Goal: Task Accomplishment & Management: Use online tool/utility

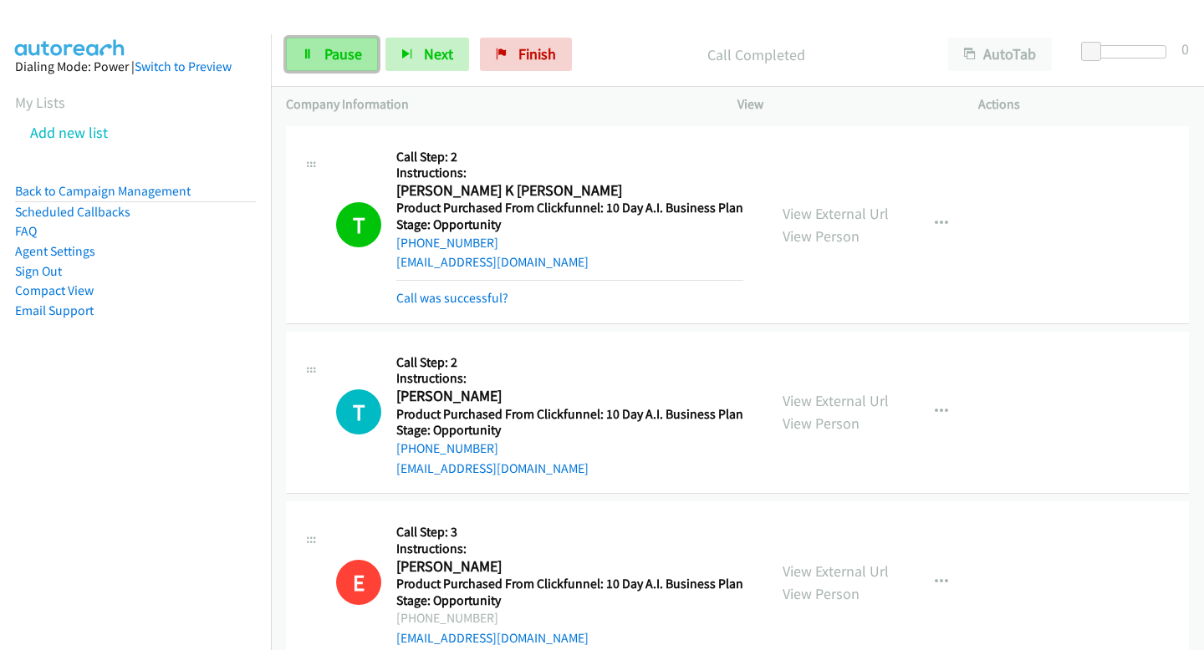
click at [364, 66] on link "Pause" at bounding box center [332, 54] width 92 height 33
click at [344, 56] on span "Pause" at bounding box center [343, 53] width 38 height 19
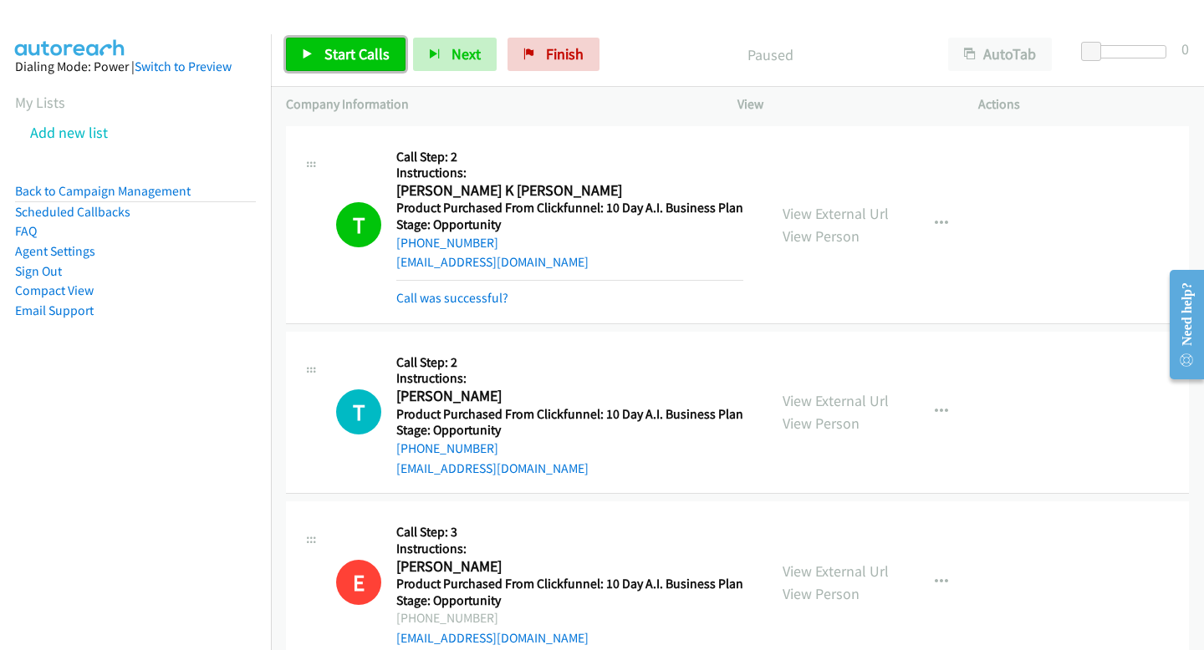
click at [343, 46] on span "Start Calls" at bounding box center [356, 53] width 65 height 19
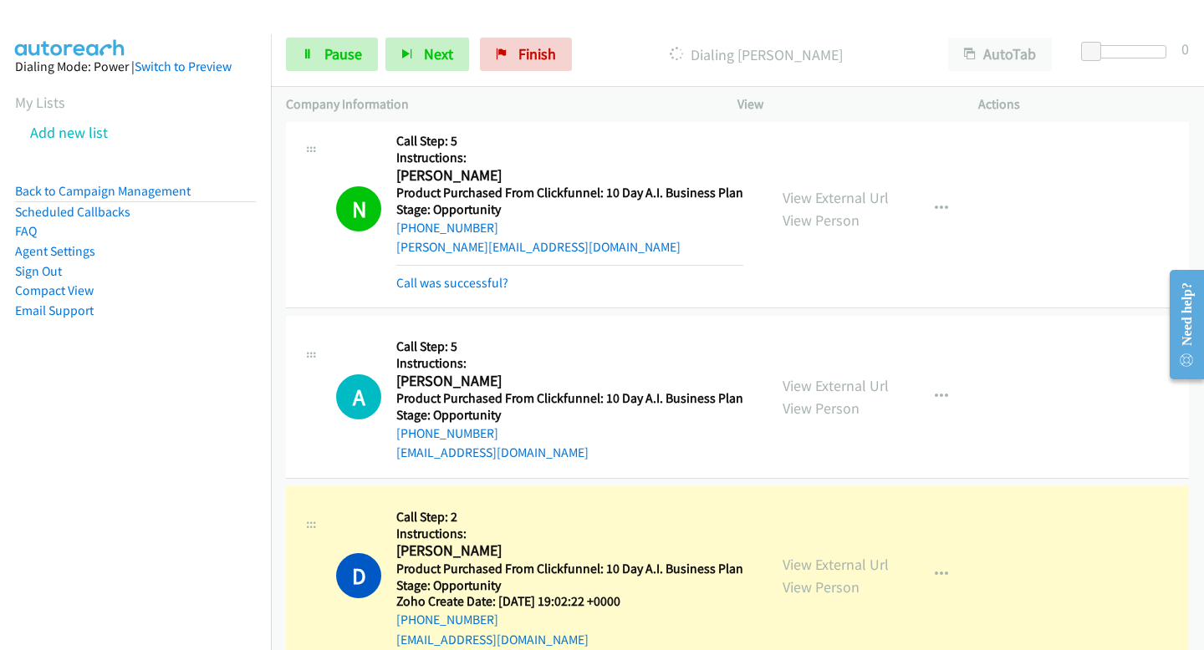
scroll to position [15100, 0]
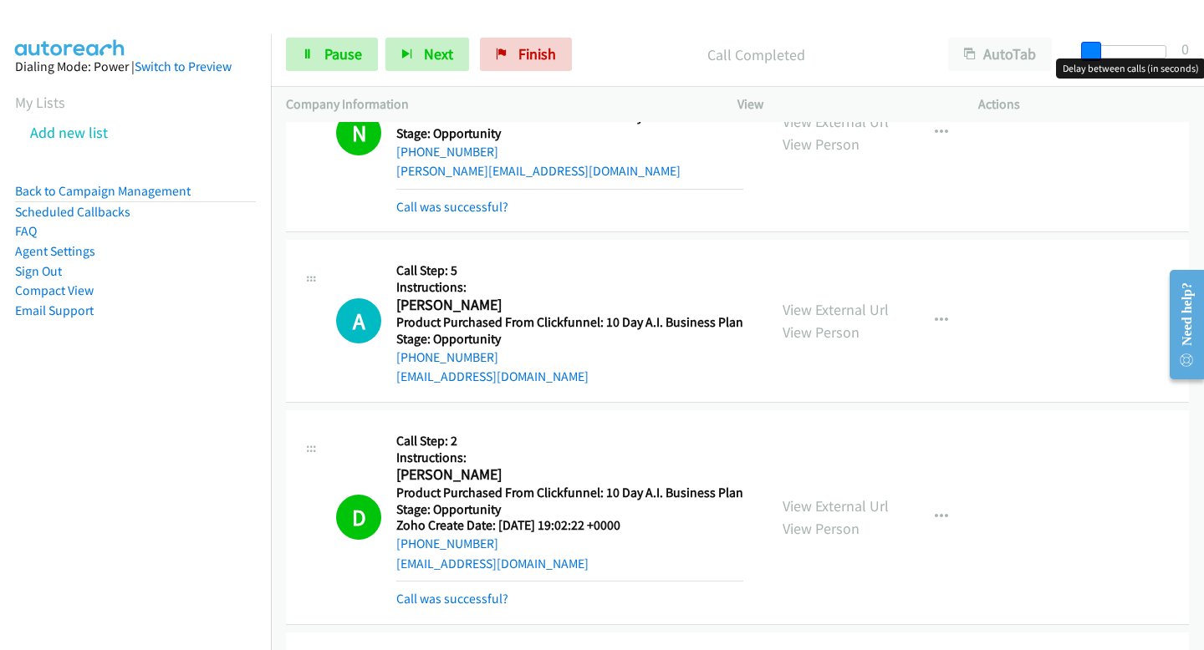
click at [1093, 50] on span at bounding box center [1091, 52] width 20 height 20
click at [437, 53] on span "Next" at bounding box center [438, 53] width 29 height 19
click at [429, 49] on span "Next" at bounding box center [438, 53] width 29 height 19
click at [438, 64] on button "Next" at bounding box center [427, 54] width 84 height 33
click at [462, 47] on button "Next" at bounding box center [427, 54] width 84 height 33
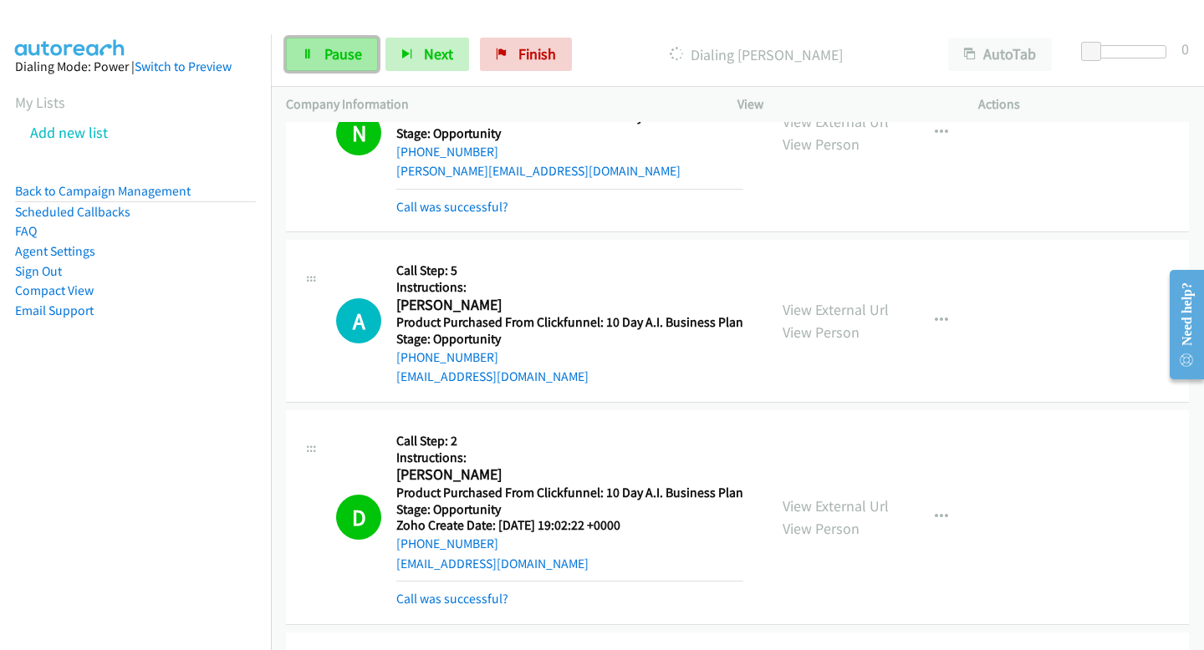
click at [349, 61] on span "Pause" at bounding box center [343, 53] width 38 height 19
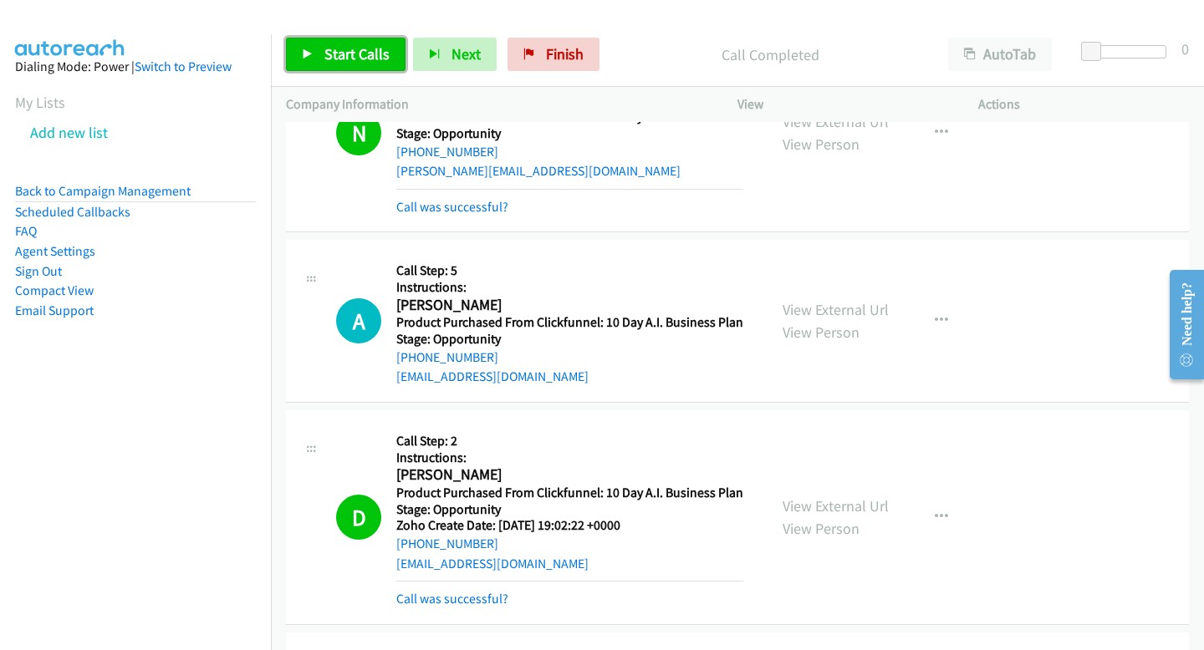
click at [374, 39] on link "Start Calls" at bounding box center [346, 54] width 120 height 33
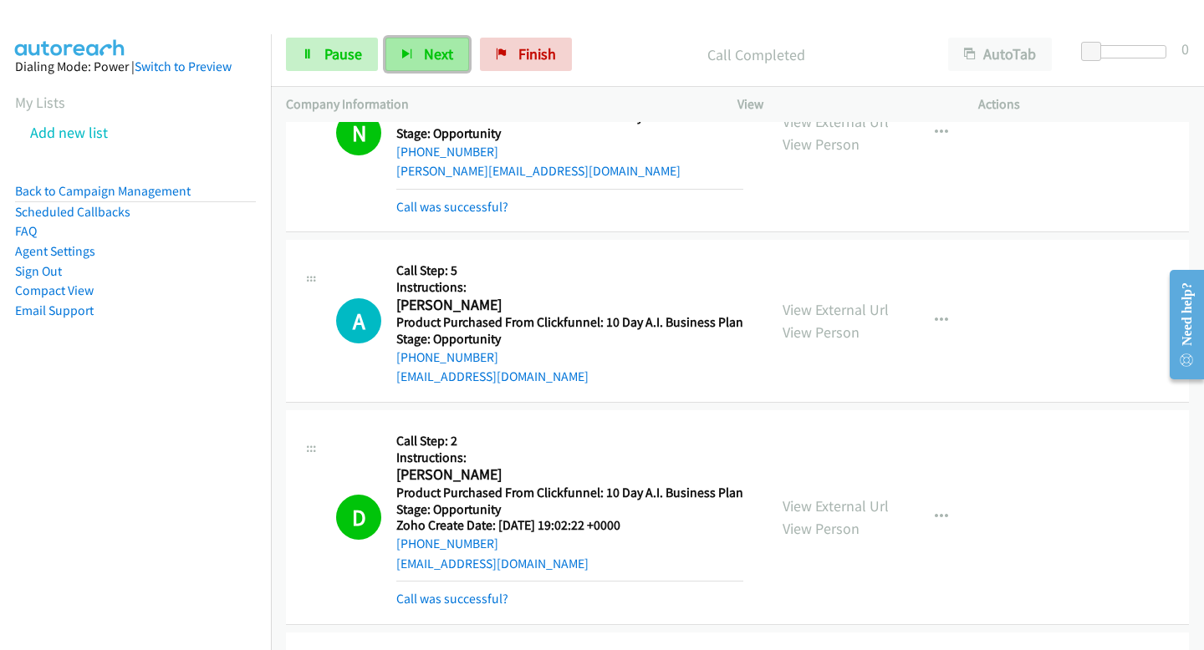
click at [436, 59] on span "Next" at bounding box center [438, 53] width 29 height 19
click at [423, 64] on button "Next" at bounding box center [427, 54] width 84 height 33
click at [419, 40] on button "Next" at bounding box center [427, 54] width 84 height 33
click at [436, 72] on div "Start Calls Pause Next Finish Call Completed AutoTab AutoTab 0" at bounding box center [737, 55] width 933 height 64
click at [428, 52] on span "Next" at bounding box center [438, 53] width 29 height 19
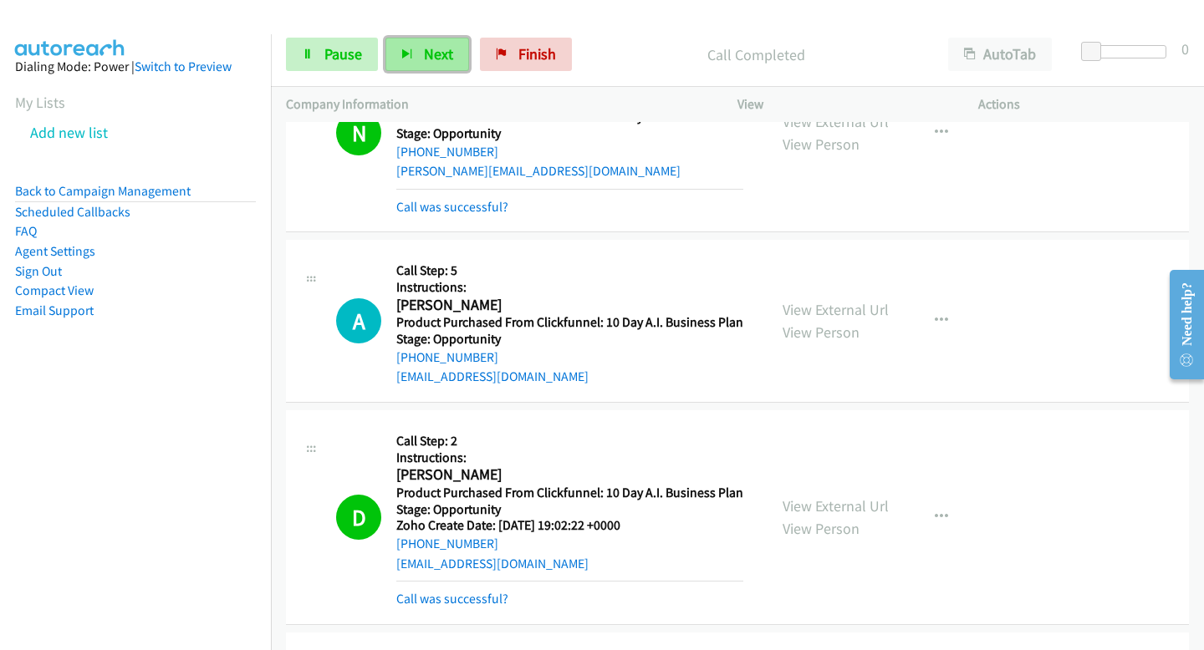
click at [420, 61] on button "Next" at bounding box center [427, 54] width 84 height 33
click at [405, 43] on button "Next" at bounding box center [427, 54] width 84 height 33
click at [435, 83] on div "Start Calls Pause Next Finish Call Completed AutoTab AutoTab 0" at bounding box center [737, 55] width 933 height 64
click at [432, 75] on div "Start Calls Pause Next Finish Call Completed AutoTab AutoTab 0" at bounding box center [737, 55] width 933 height 64
click at [431, 61] on span "Next" at bounding box center [438, 53] width 29 height 19
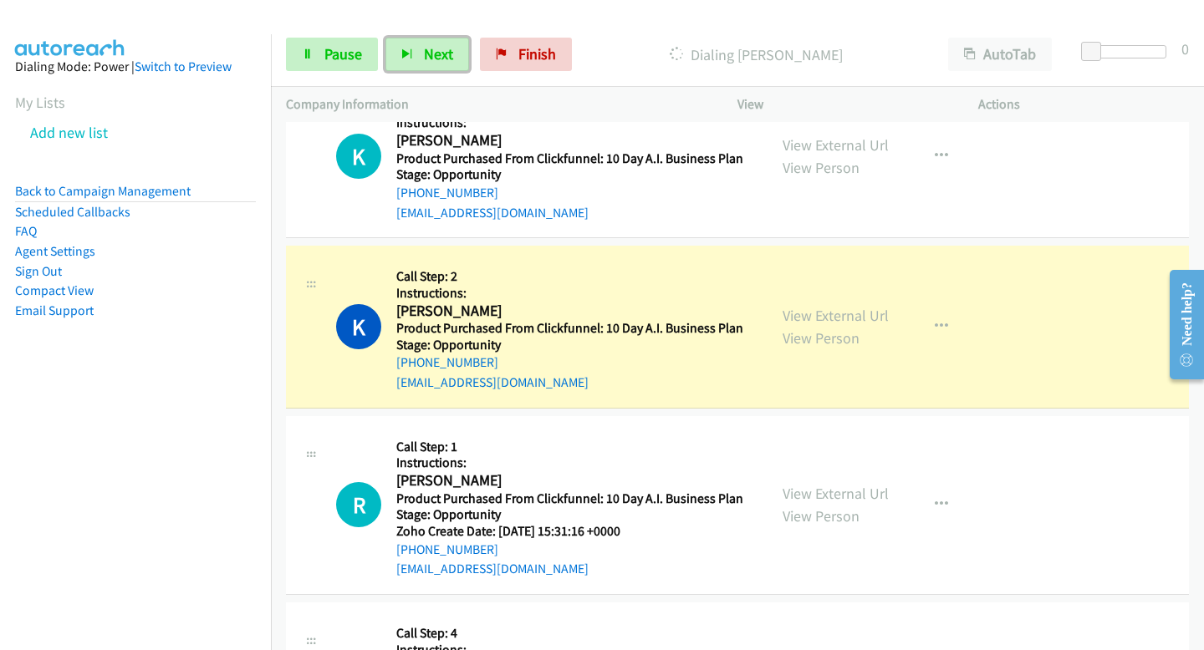
scroll to position [20438, 0]
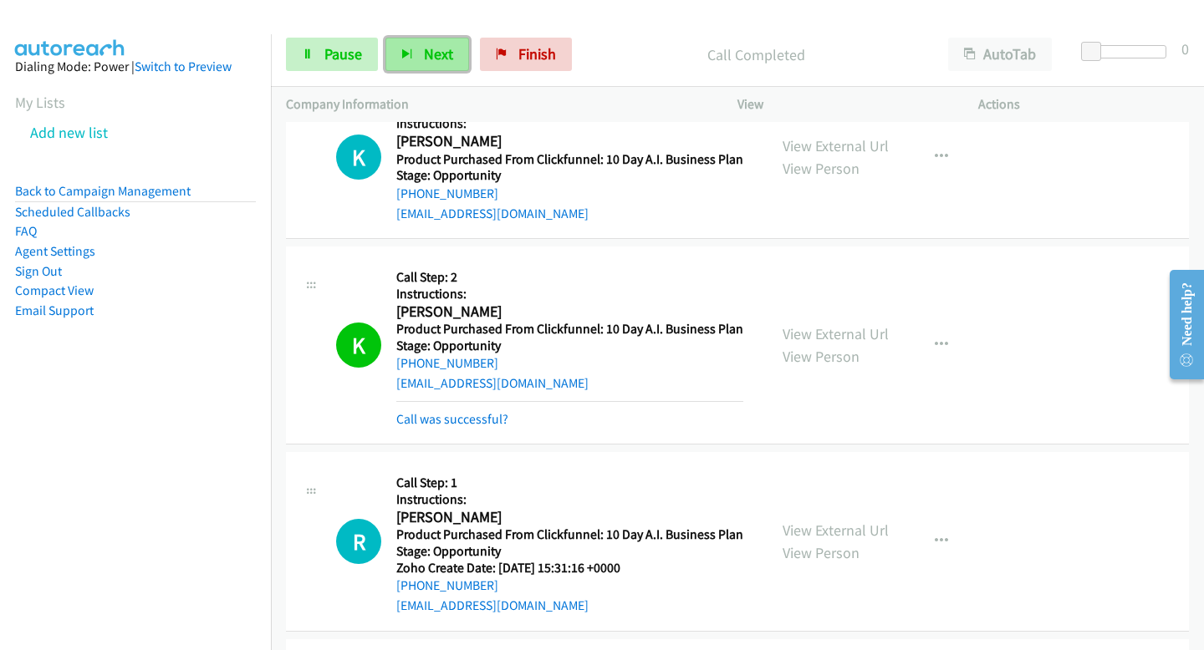
click at [451, 60] on button "Next" at bounding box center [427, 54] width 84 height 33
click at [421, 70] on button "Next" at bounding box center [427, 54] width 84 height 33
click at [426, 41] on button "Next" at bounding box center [427, 54] width 84 height 33
click at [440, 42] on button "Next" at bounding box center [427, 54] width 84 height 33
click at [449, 59] on span "Next" at bounding box center [438, 53] width 29 height 19
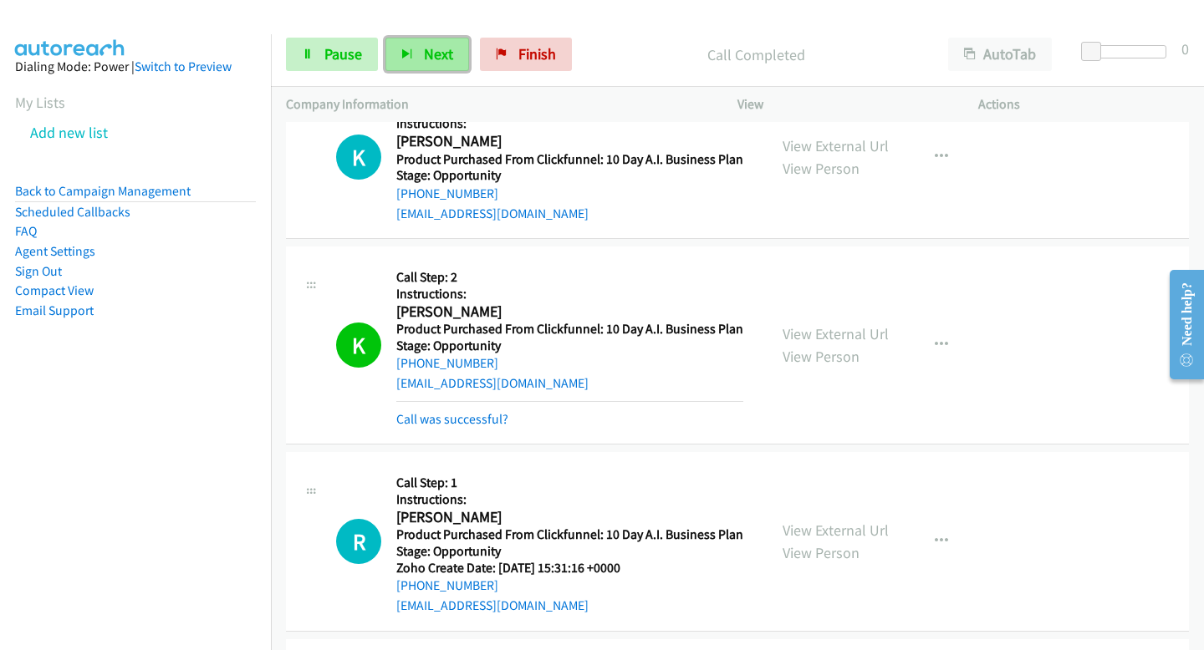
click at [456, 41] on button "Next" at bounding box center [427, 54] width 84 height 33
click at [442, 59] on span "Next" at bounding box center [438, 53] width 29 height 19
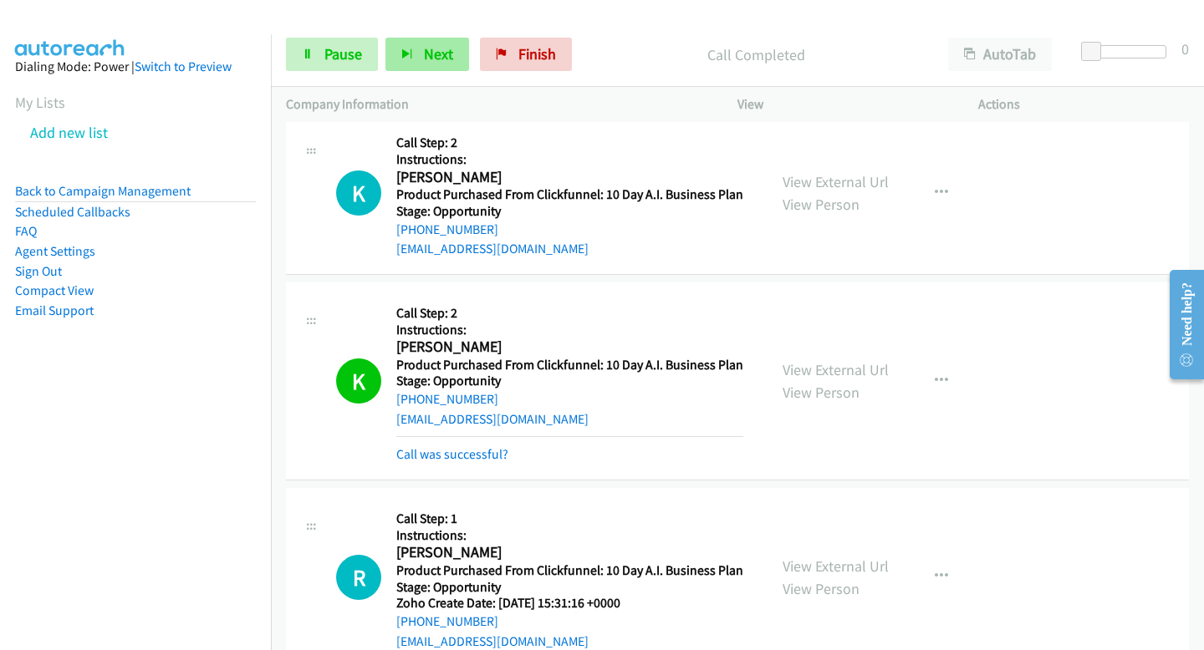
scroll to position [20473, 0]
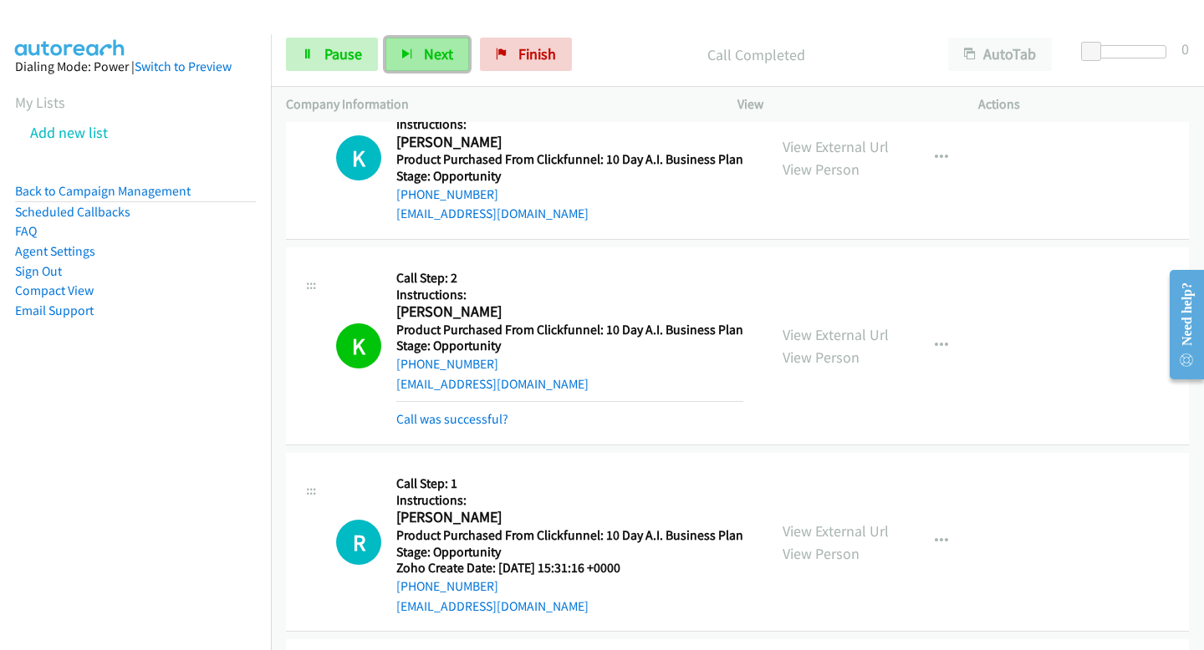
click at [430, 65] on button "Next" at bounding box center [427, 54] width 84 height 33
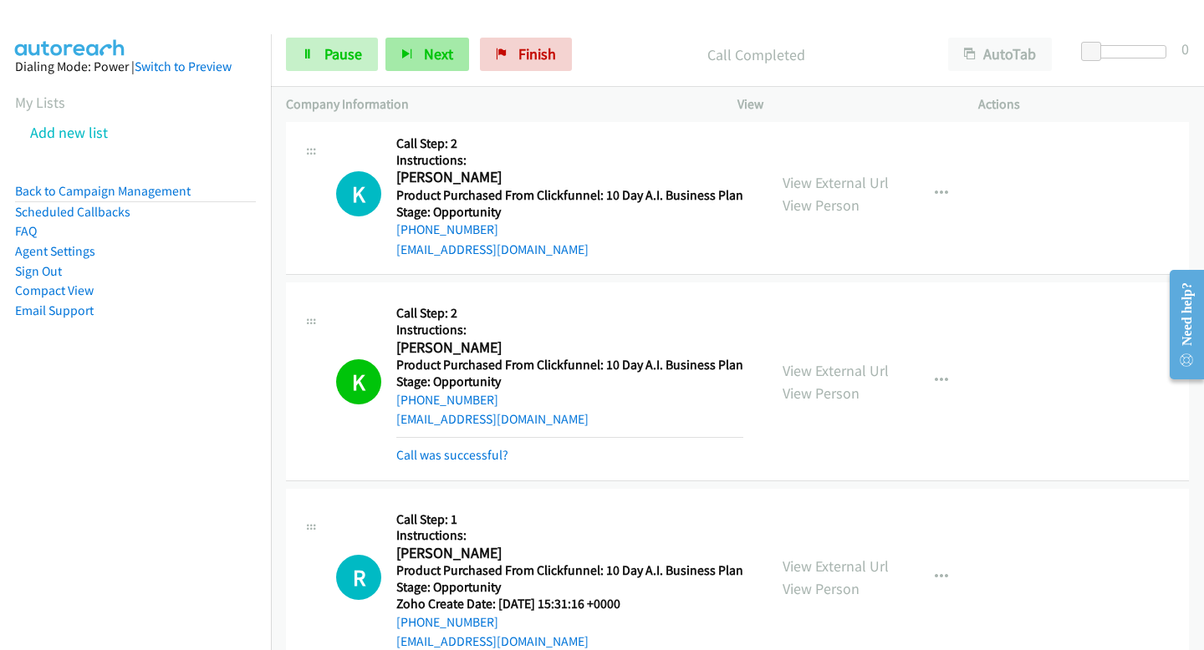
scroll to position [20509, 0]
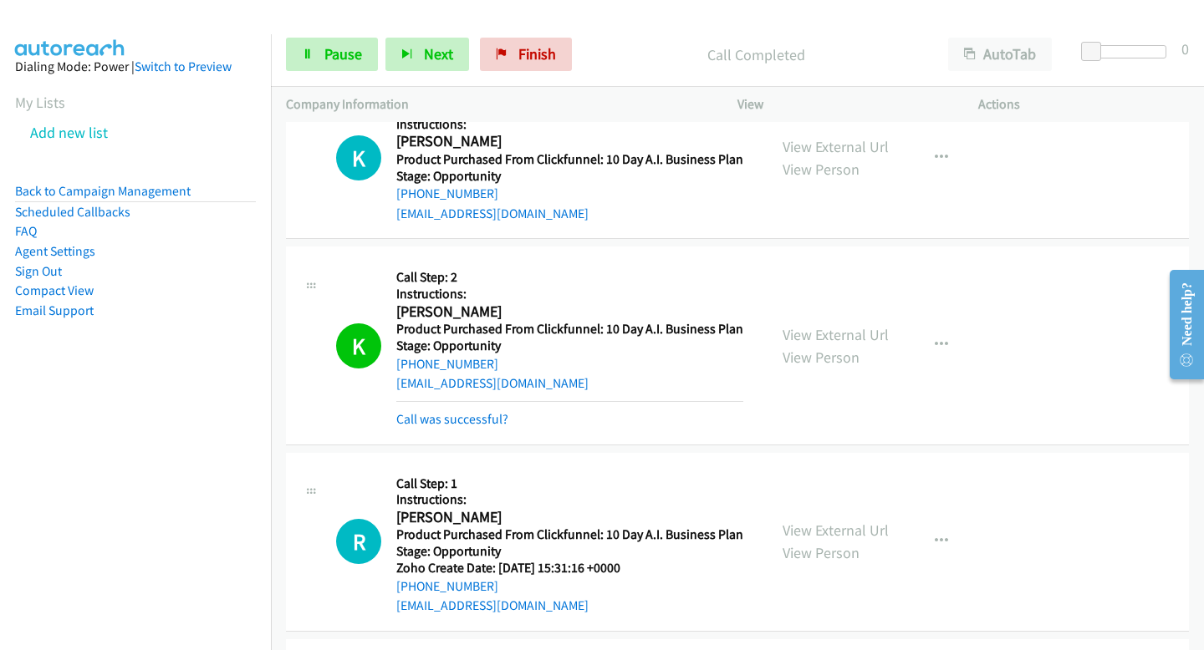
click at [466, 44] on div "Start Calls Pause Next Finish" at bounding box center [432, 54] width 293 height 33
click at [452, 44] on button "Next" at bounding box center [427, 54] width 84 height 33
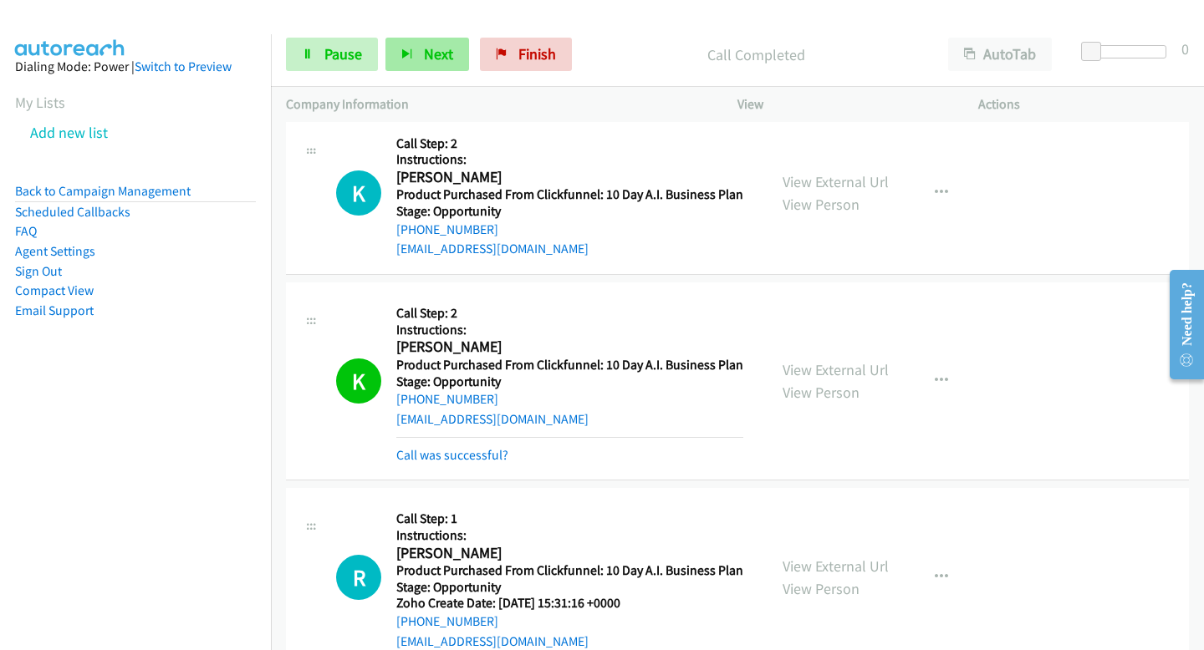
scroll to position [20545, 0]
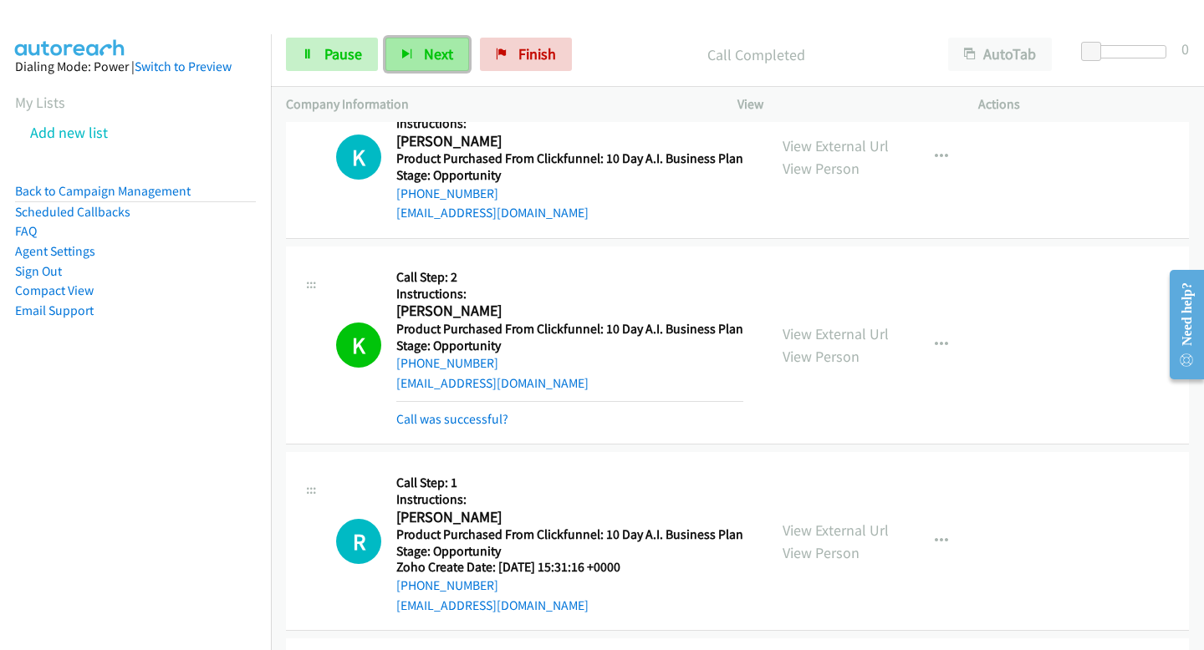
click at [401, 61] on button "Next" at bounding box center [427, 54] width 84 height 33
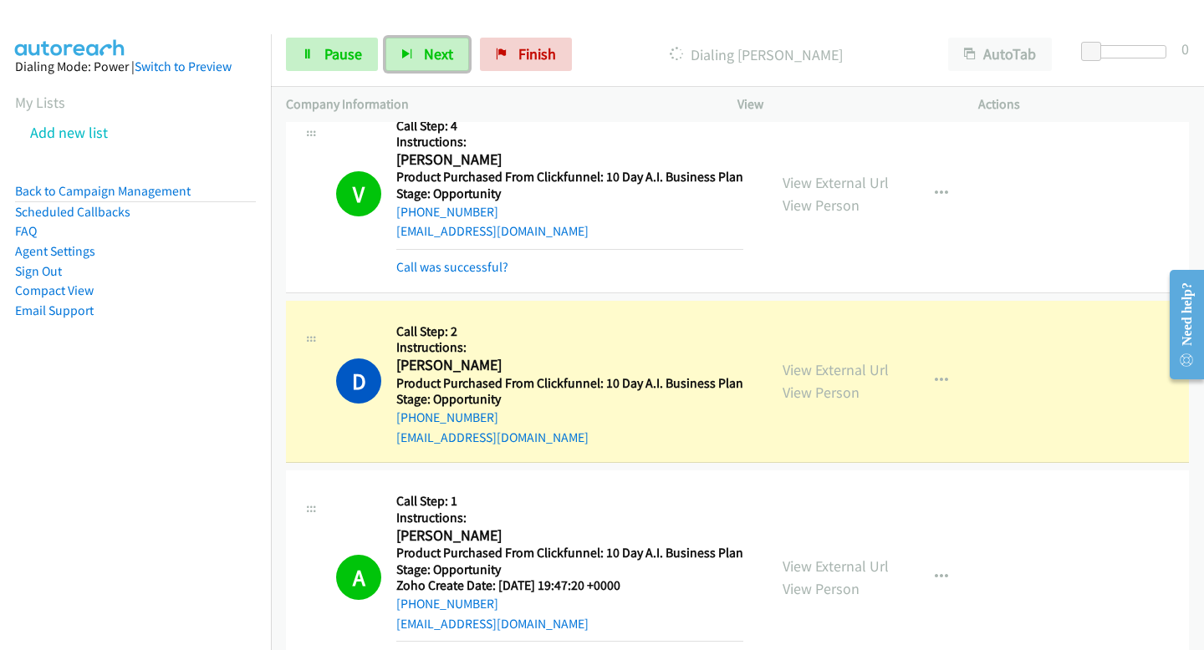
scroll to position [1727, 0]
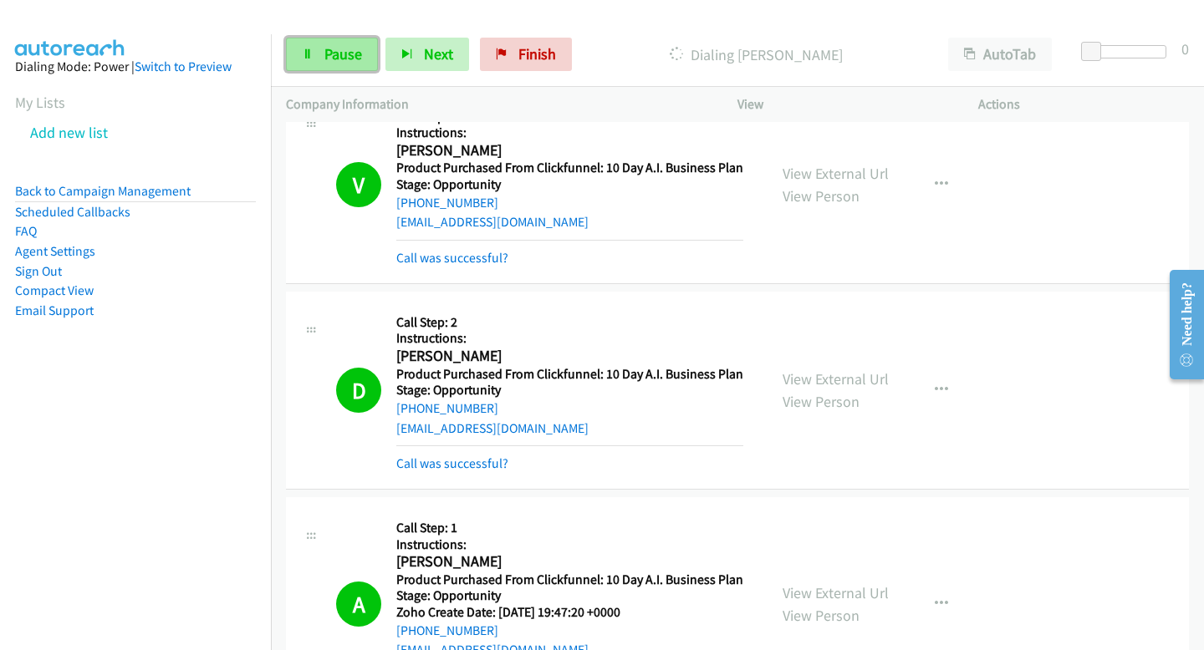
click at [339, 51] on span "Pause" at bounding box center [343, 53] width 38 height 19
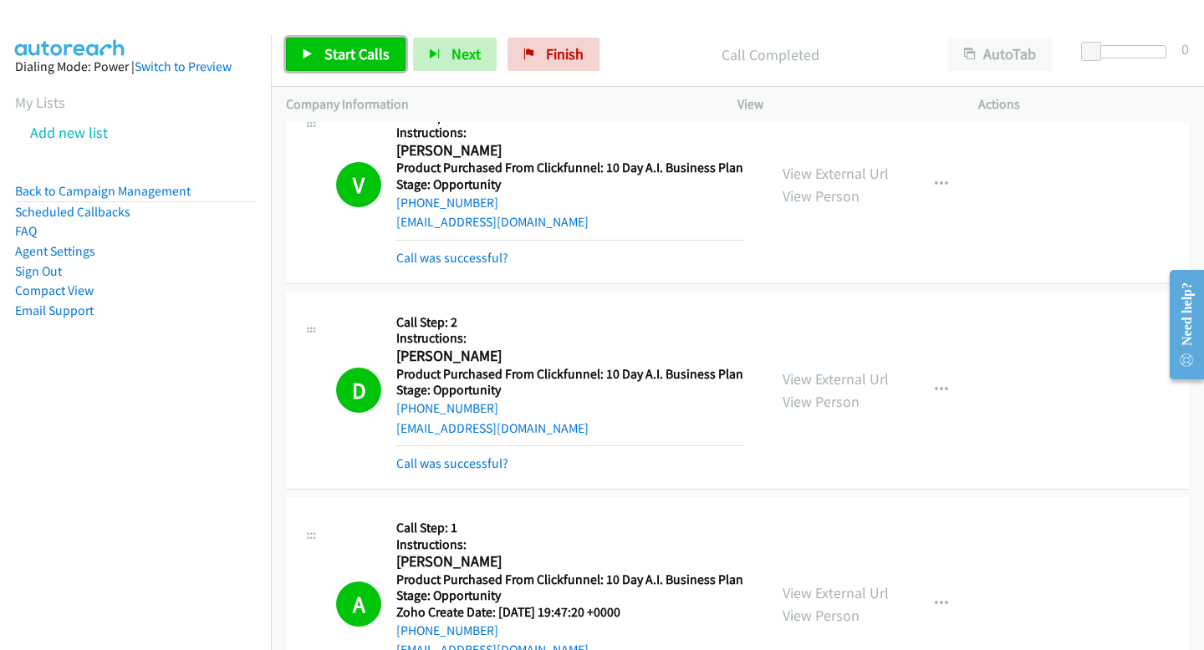
click at [349, 68] on link "Start Calls" at bounding box center [346, 54] width 120 height 33
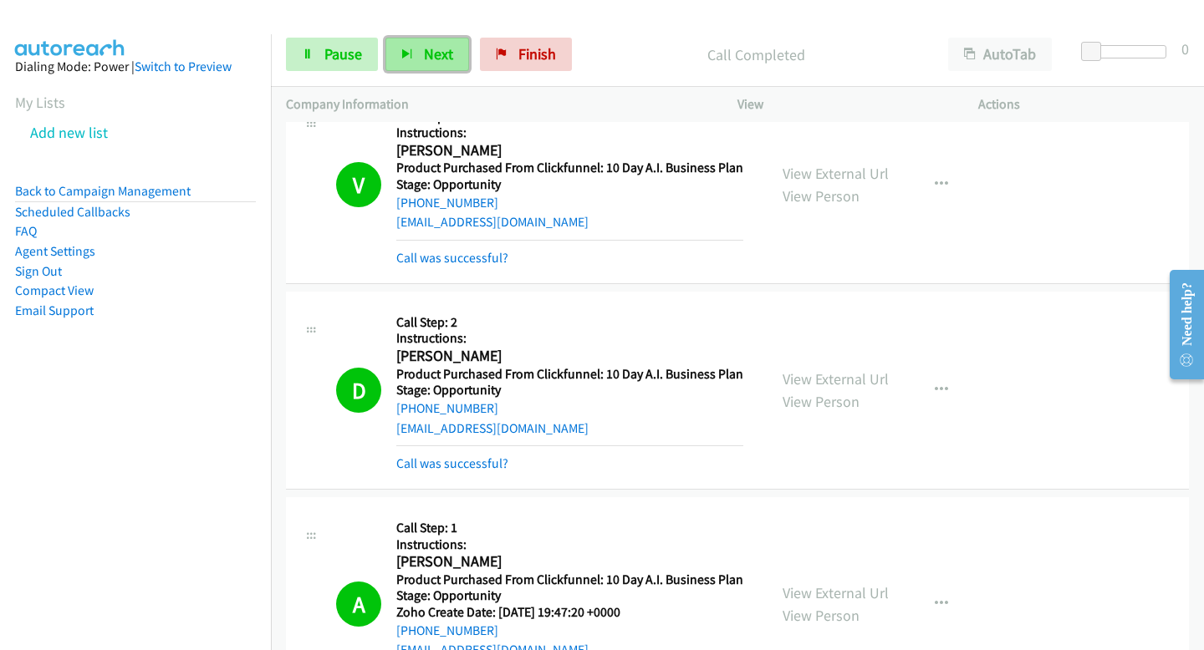
click at [430, 64] on button "Next" at bounding box center [427, 54] width 84 height 33
click at [449, 49] on span "Next" at bounding box center [438, 53] width 29 height 19
click at [428, 51] on span "Next" at bounding box center [438, 53] width 29 height 19
click at [451, 62] on button "Next" at bounding box center [427, 54] width 84 height 33
click at [418, 44] on button "Next" at bounding box center [427, 54] width 84 height 33
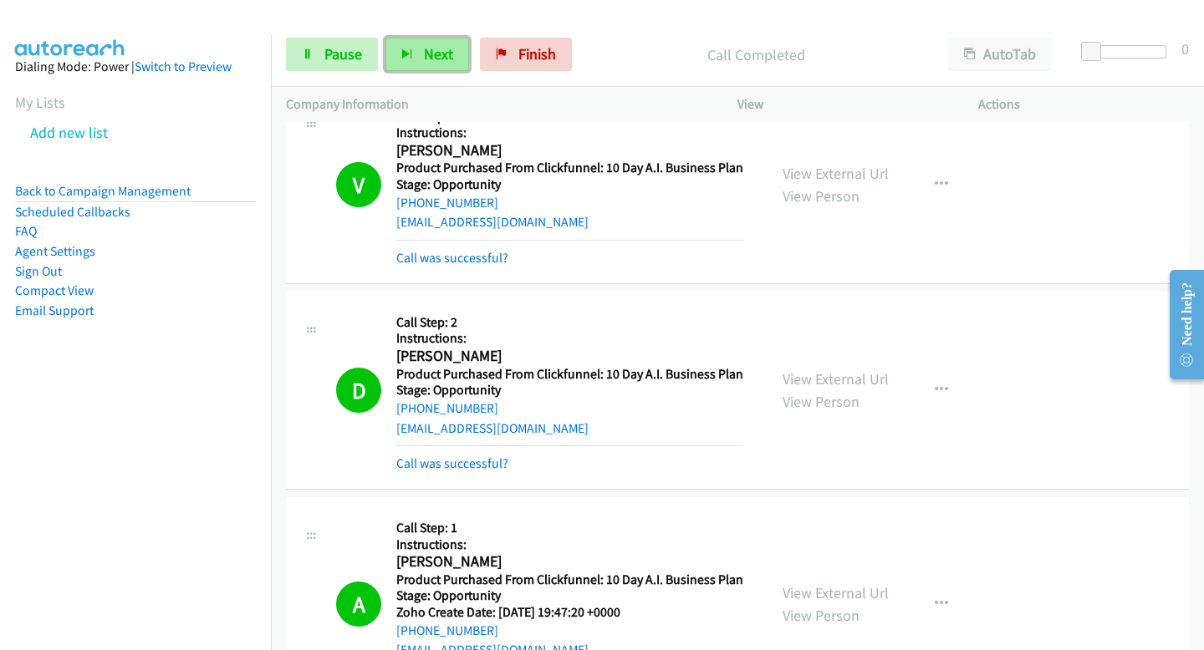
click at [447, 54] on span "Next" at bounding box center [438, 53] width 29 height 19
click at [446, 56] on span "Next" at bounding box center [438, 53] width 29 height 19
click at [441, 40] on button "Next" at bounding box center [427, 54] width 84 height 33
click at [417, 76] on div "Start Calls Pause Next Finish Call Completed AutoTab AutoTab 0" at bounding box center [737, 55] width 933 height 64
click at [415, 48] on button "Next" at bounding box center [427, 54] width 84 height 33
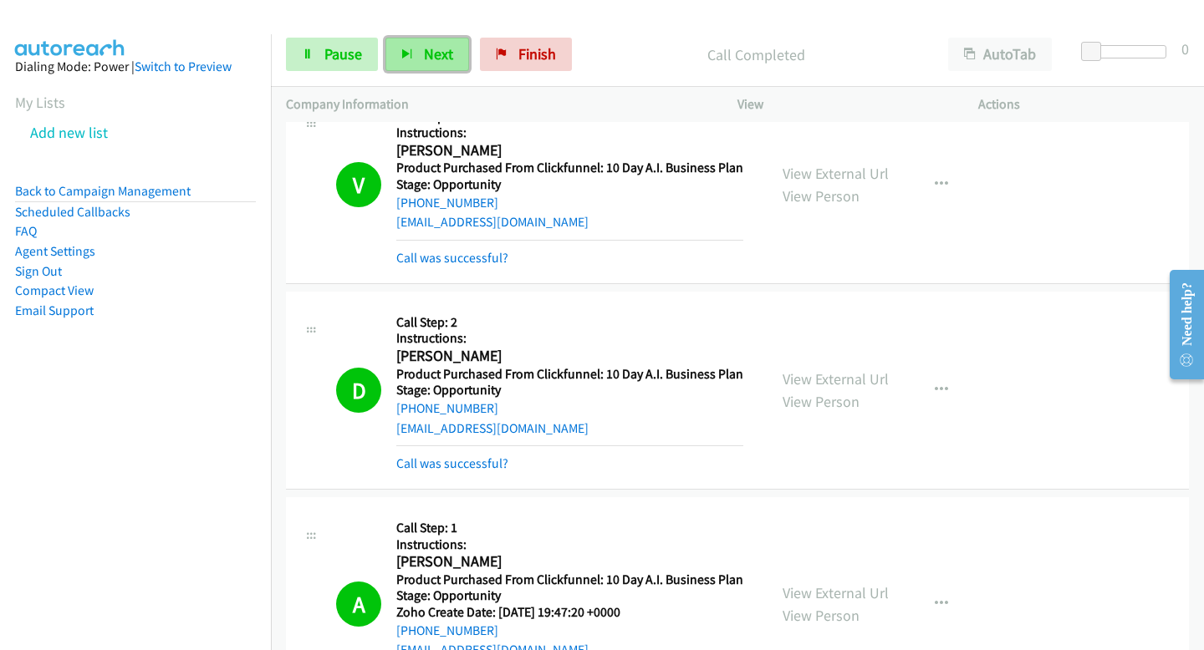
click at [438, 59] on span "Next" at bounding box center [438, 53] width 29 height 19
click at [427, 57] on span "Next" at bounding box center [438, 53] width 29 height 19
click at [452, 47] on button "Next" at bounding box center [427, 54] width 84 height 33
click at [435, 63] on span "Next" at bounding box center [438, 53] width 29 height 19
click at [424, 49] on span "Next" at bounding box center [438, 53] width 29 height 19
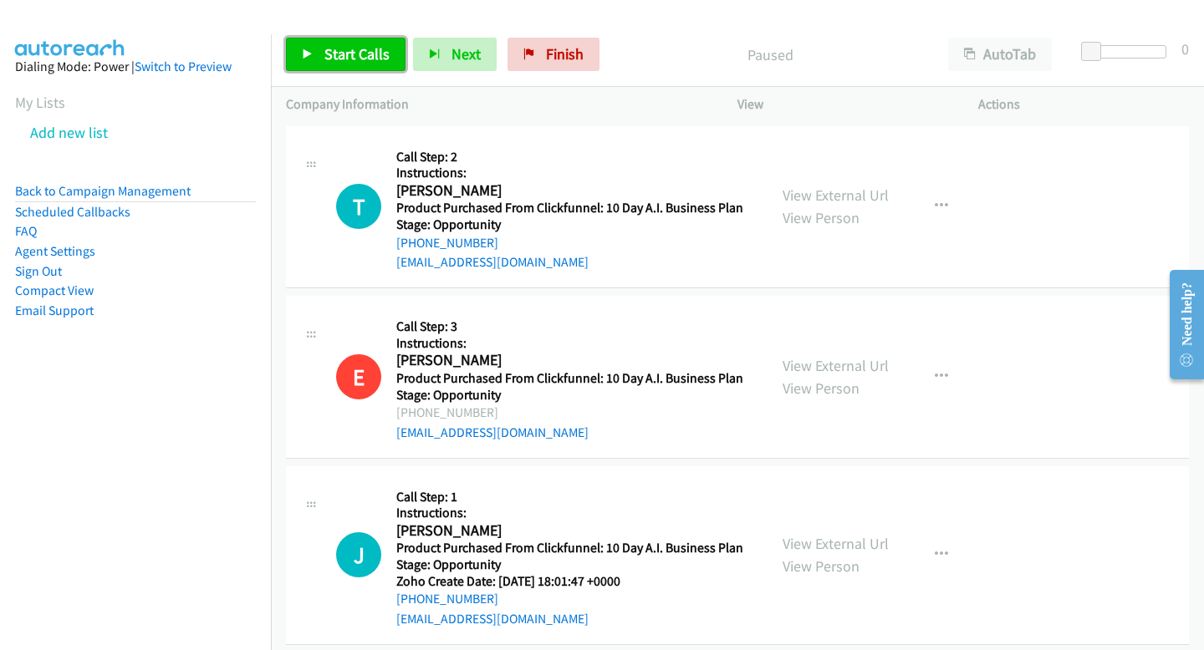
click at [327, 59] on span "Start Calls" at bounding box center [356, 53] width 65 height 19
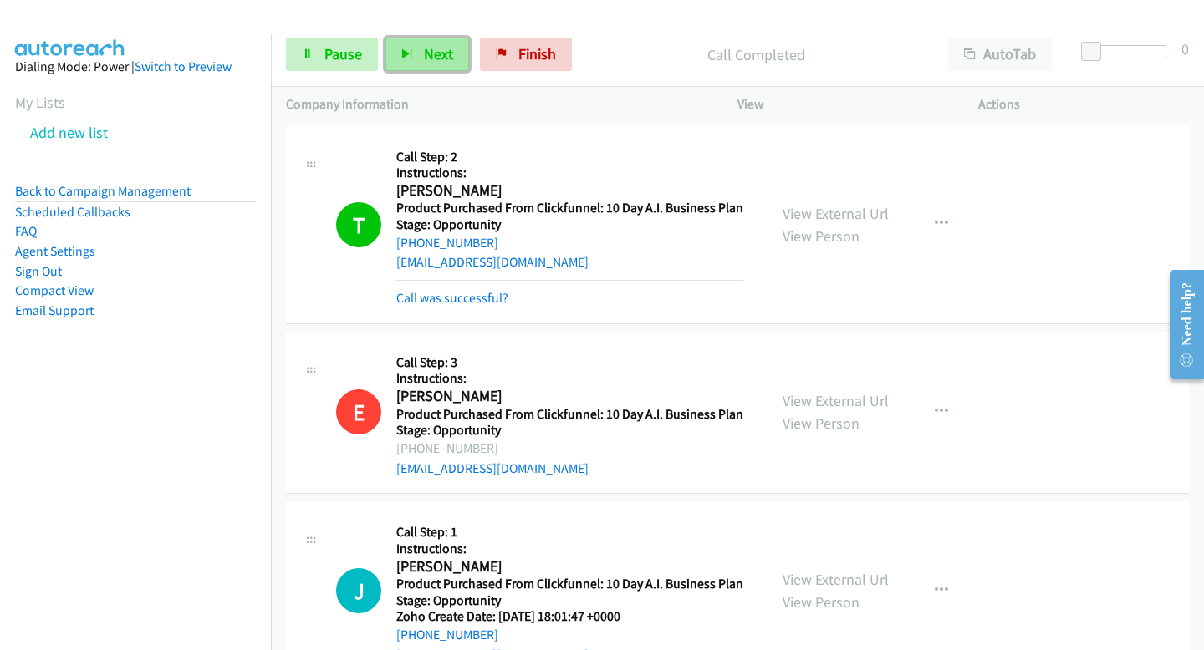
click at [431, 59] on span "Next" at bounding box center [438, 53] width 29 height 19
click at [428, 61] on span "Next" at bounding box center [438, 53] width 29 height 19
click at [434, 48] on span "Next" at bounding box center [438, 53] width 29 height 19
click at [407, 49] on icon "button" at bounding box center [407, 55] width 12 height 12
click at [417, 25] on div "Start Calls Pause Next Finish Call Completed AutoTab AutoTab 0" at bounding box center [737, 55] width 933 height 64
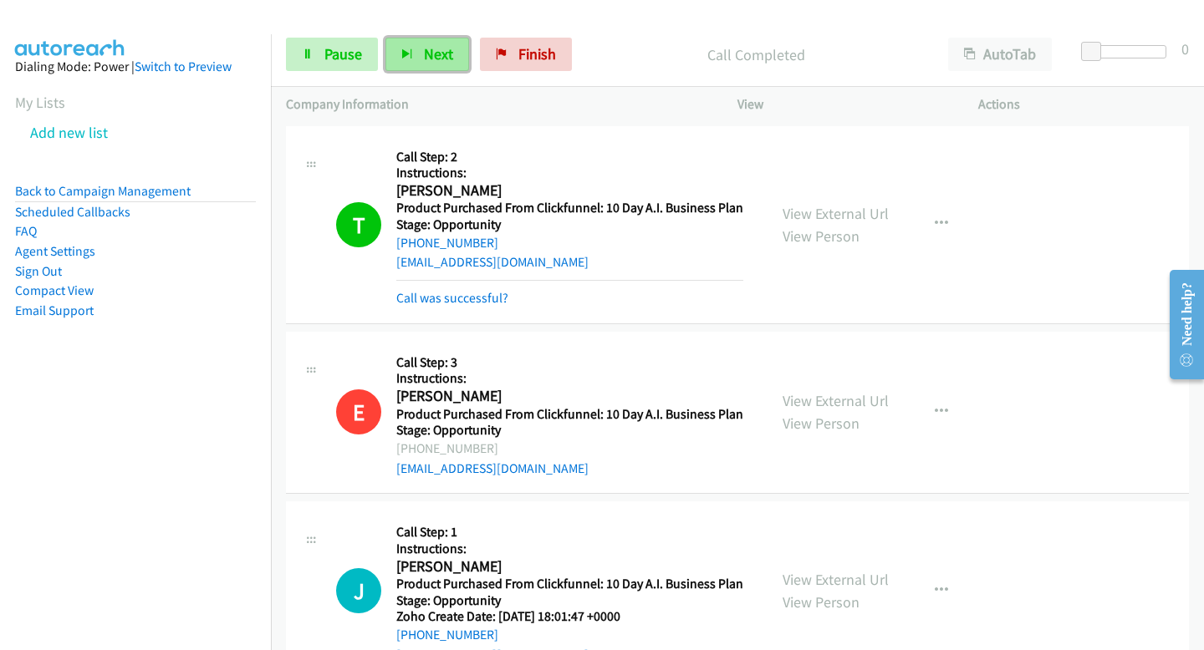
click at [442, 51] on span "Next" at bounding box center [438, 53] width 29 height 19
click at [435, 59] on span "Next" at bounding box center [438, 53] width 29 height 19
click at [428, 62] on span "Next" at bounding box center [438, 53] width 29 height 19
click at [434, 56] on span "Next" at bounding box center [438, 53] width 29 height 19
click at [427, 64] on button "Next" at bounding box center [427, 54] width 84 height 33
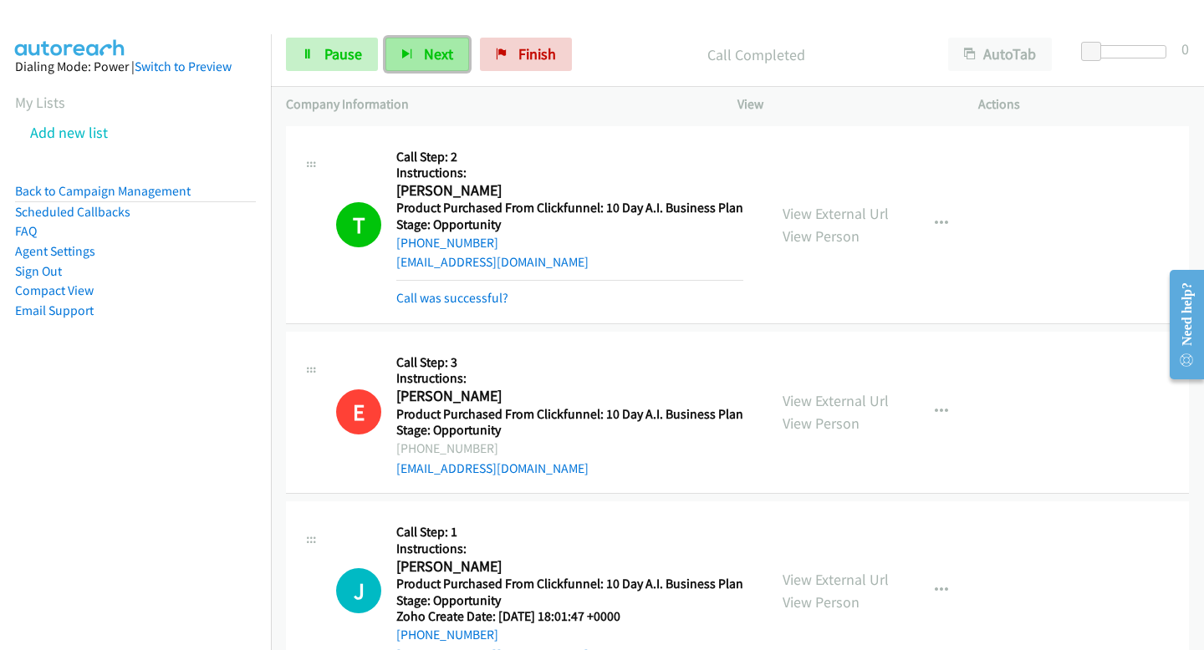
click at [439, 53] on span "Next" at bounding box center [438, 53] width 29 height 19
click at [435, 45] on span "Next" at bounding box center [438, 53] width 29 height 19
click at [430, 69] on button "Next" at bounding box center [427, 54] width 84 height 33
click at [414, 61] on button "Next" at bounding box center [427, 54] width 84 height 33
click at [446, 53] on span "Next" at bounding box center [438, 53] width 29 height 19
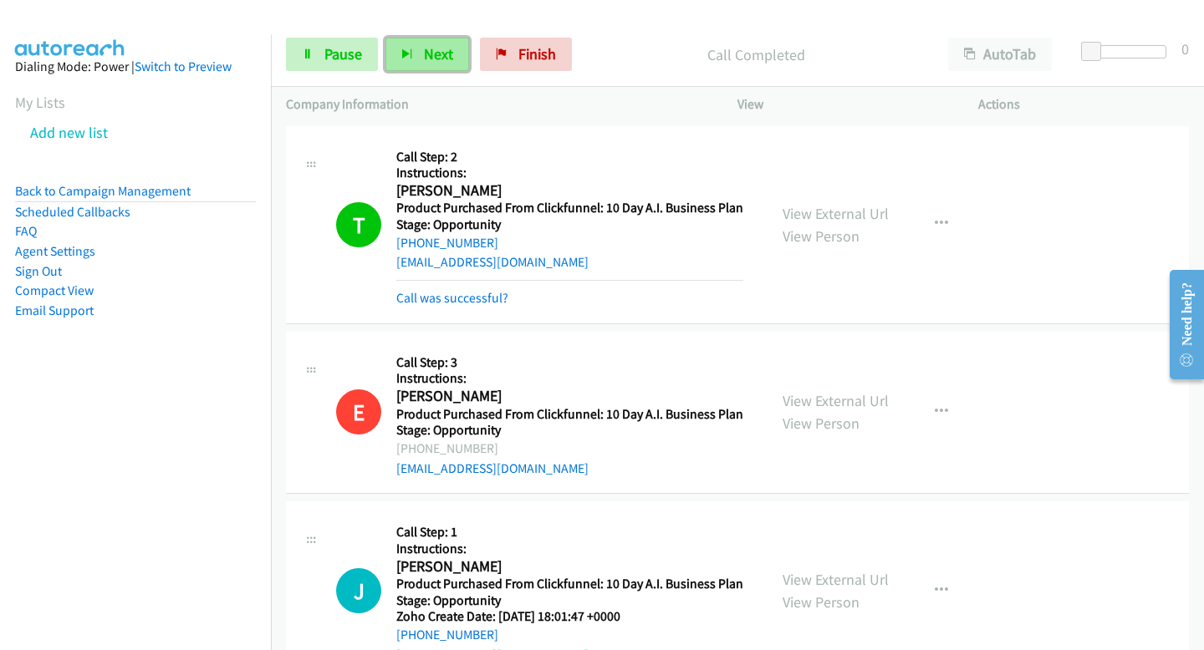
click at [457, 61] on button "Next" at bounding box center [427, 54] width 84 height 33
click at [454, 65] on button "Next" at bounding box center [427, 54] width 84 height 33
click at [424, 53] on span "Next" at bounding box center [438, 53] width 29 height 19
click at [409, 40] on button "Next" at bounding box center [427, 54] width 84 height 33
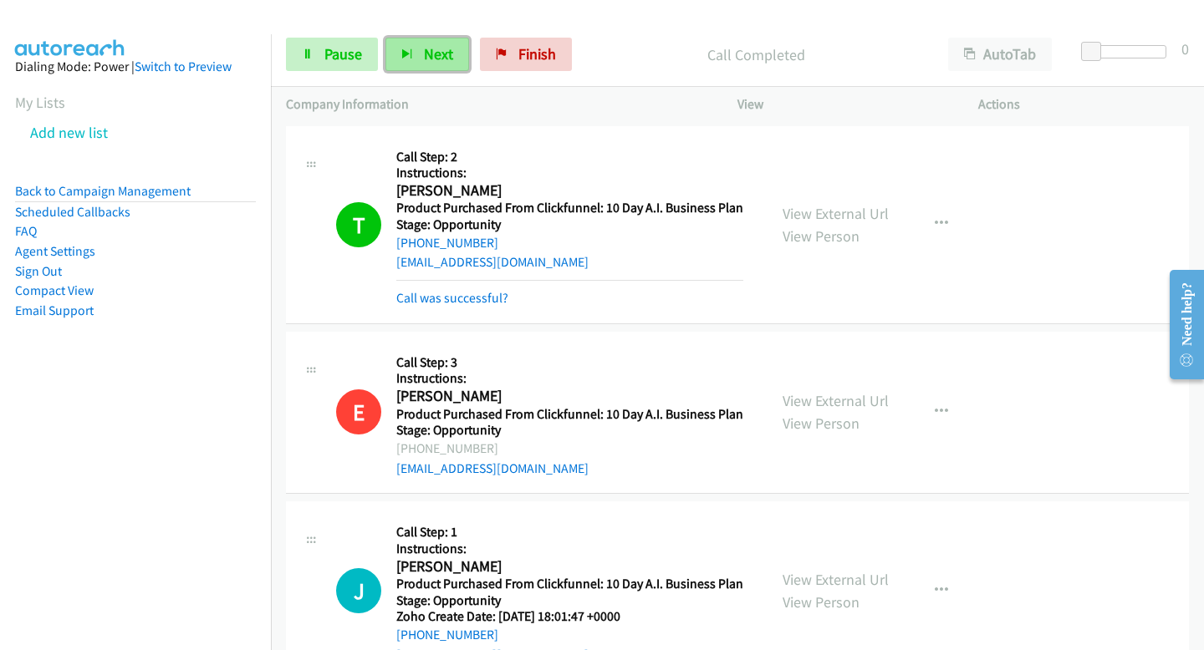
click at [392, 49] on button "Next" at bounding box center [427, 54] width 84 height 33
click at [424, 46] on span "Next" at bounding box center [438, 53] width 29 height 19
click at [430, 64] on button "Next" at bounding box center [427, 54] width 84 height 33
click at [463, 59] on button "Next" at bounding box center [427, 54] width 84 height 33
click at [437, 59] on span "Next" at bounding box center [438, 53] width 29 height 19
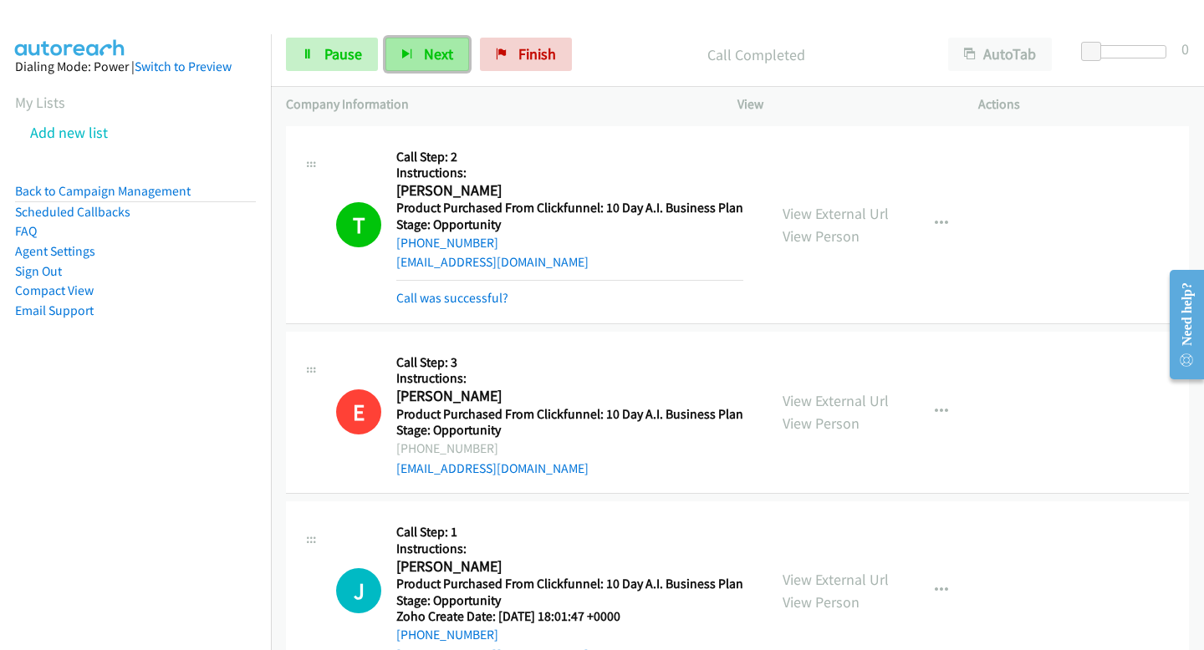
click at [430, 59] on span "Next" at bounding box center [438, 53] width 29 height 19
click at [456, 51] on button "Next" at bounding box center [427, 54] width 84 height 33
click at [415, 64] on button "Next" at bounding box center [427, 54] width 84 height 33
click at [423, 38] on button "Next" at bounding box center [427, 54] width 84 height 33
click at [440, 56] on span "Next" at bounding box center [438, 53] width 29 height 19
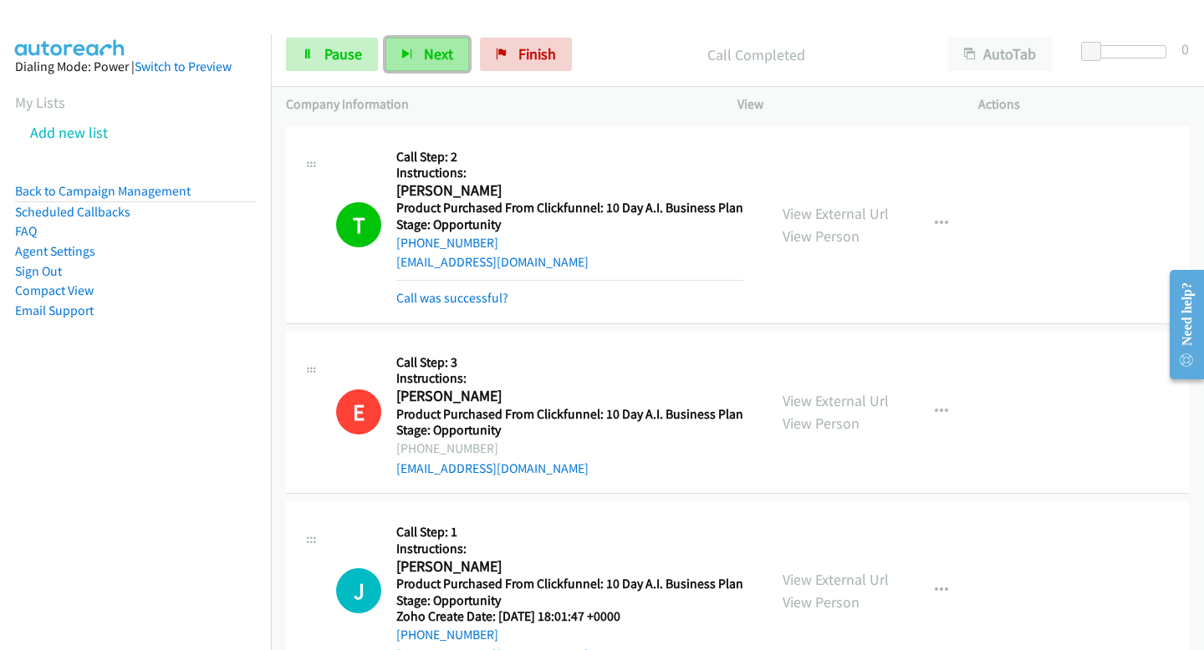
click at [435, 62] on span "Next" at bounding box center [438, 53] width 29 height 19
